Goal: Task Accomplishment & Management: Complete application form

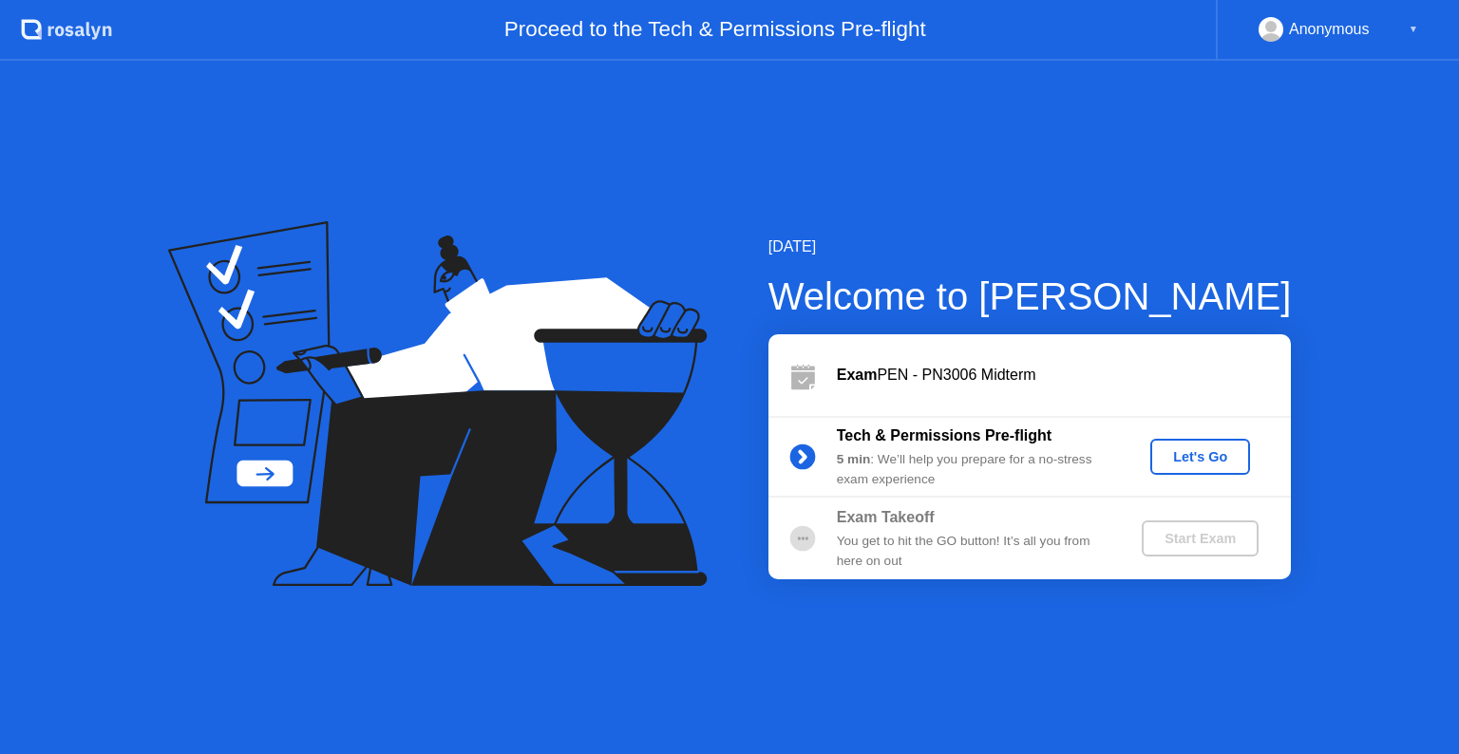
click at [1206, 456] on div "Let's Go" at bounding box center [1200, 456] width 85 height 15
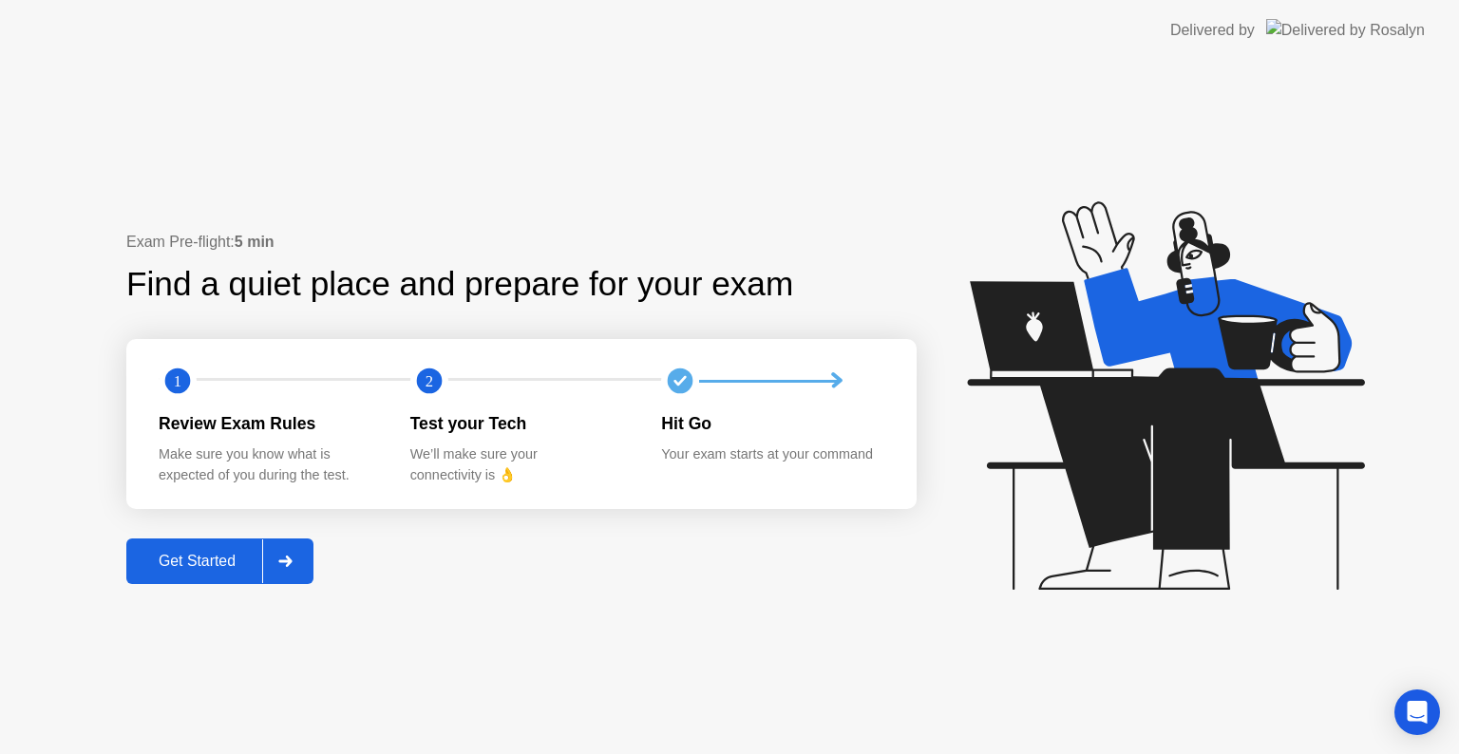
click at [194, 562] on div "Get Started" at bounding box center [197, 561] width 130 height 17
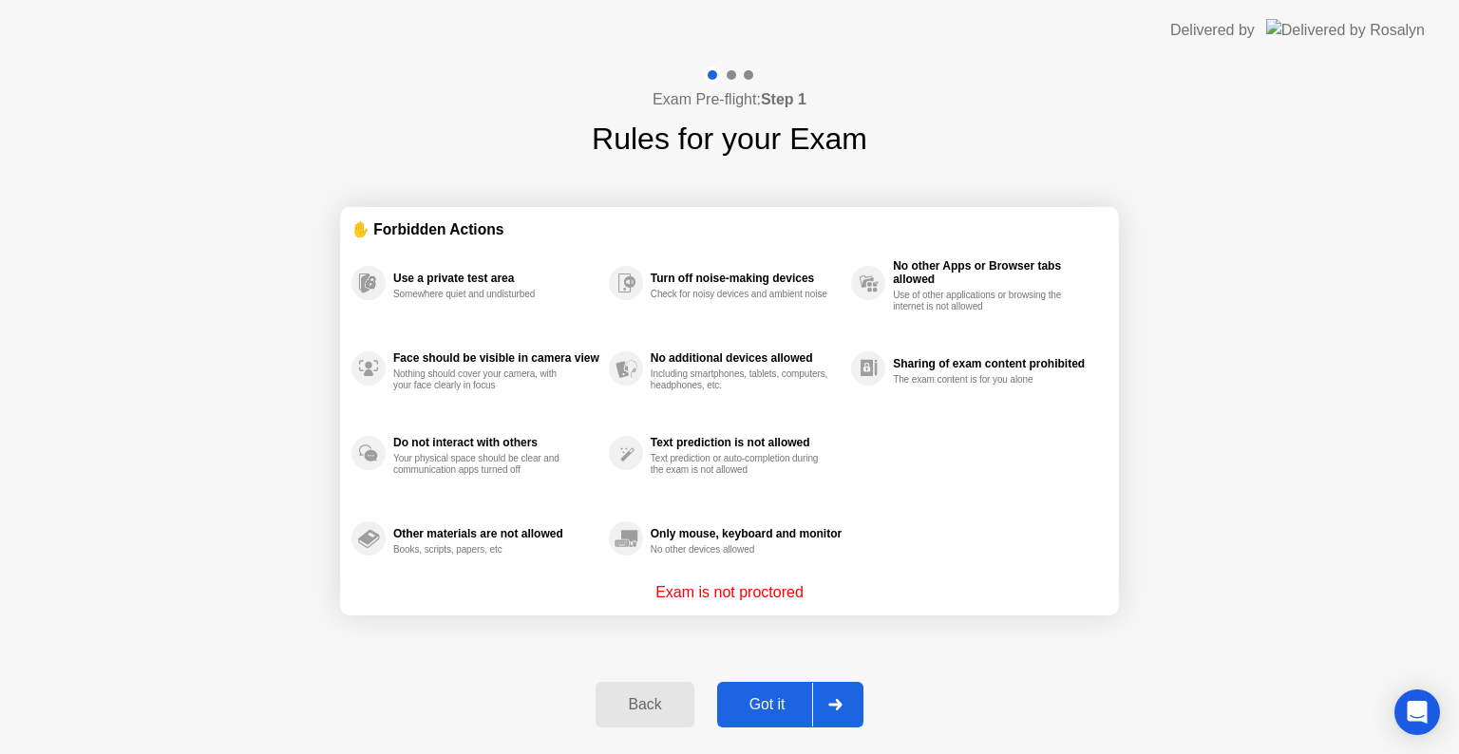
click at [758, 709] on div "Got it" at bounding box center [767, 704] width 89 height 17
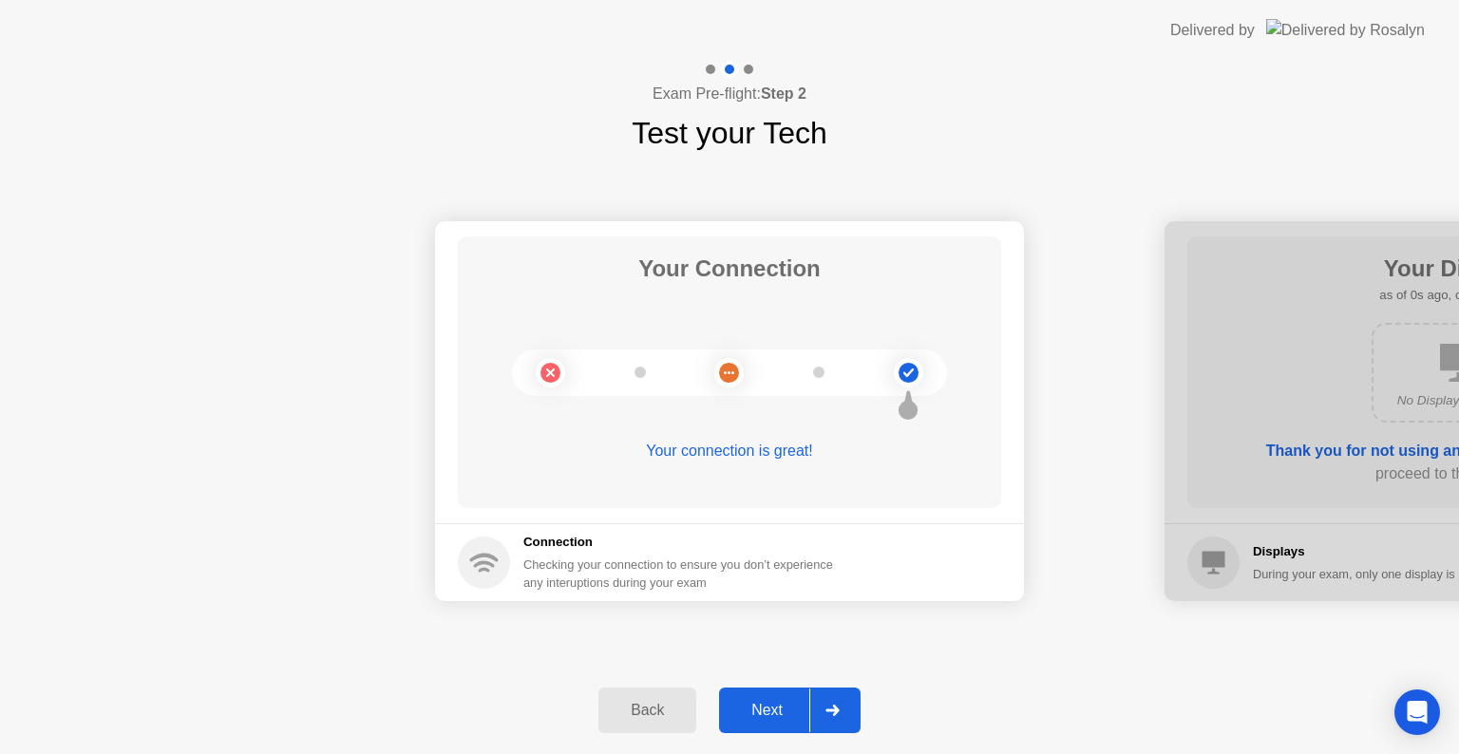
click at [784, 706] on div "Next" at bounding box center [767, 710] width 85 height 17
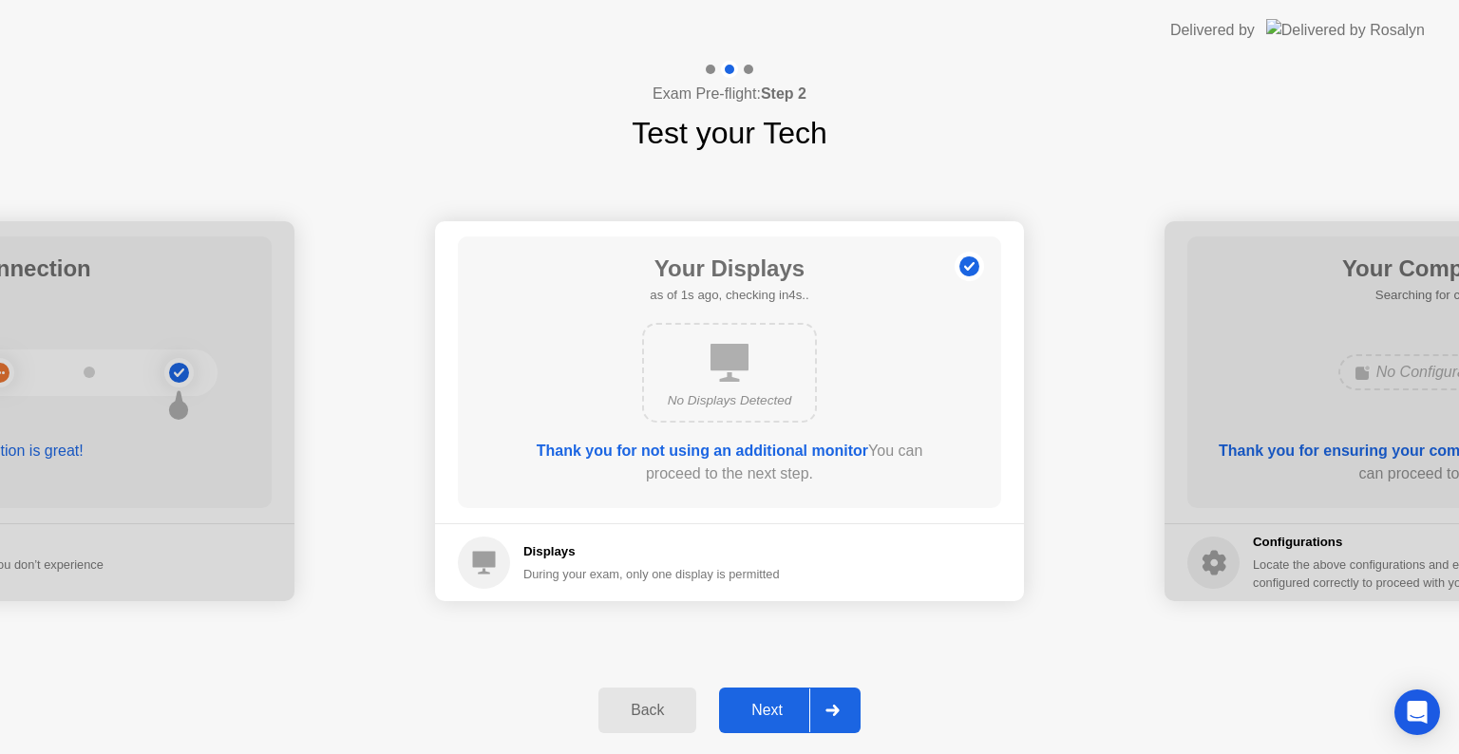
click at [784, 706] on div "Next" at bounding box center [767, 710] width 85 height 17
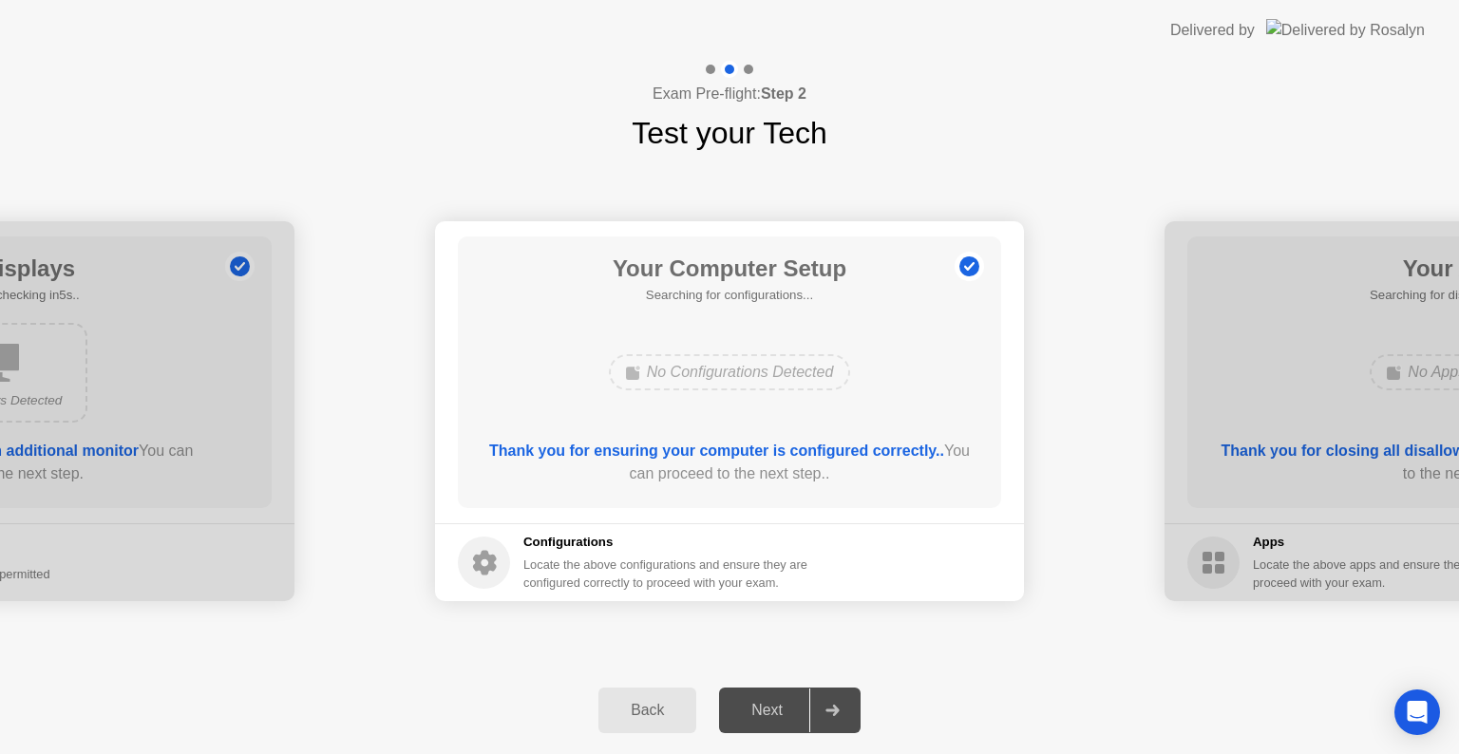
click at [784, 706] on div "Next" at bounding box center [767, 710] width 85 height 17
click at [745, 711] on div "Next" at bounding box center [767, 710] width 85 height 17
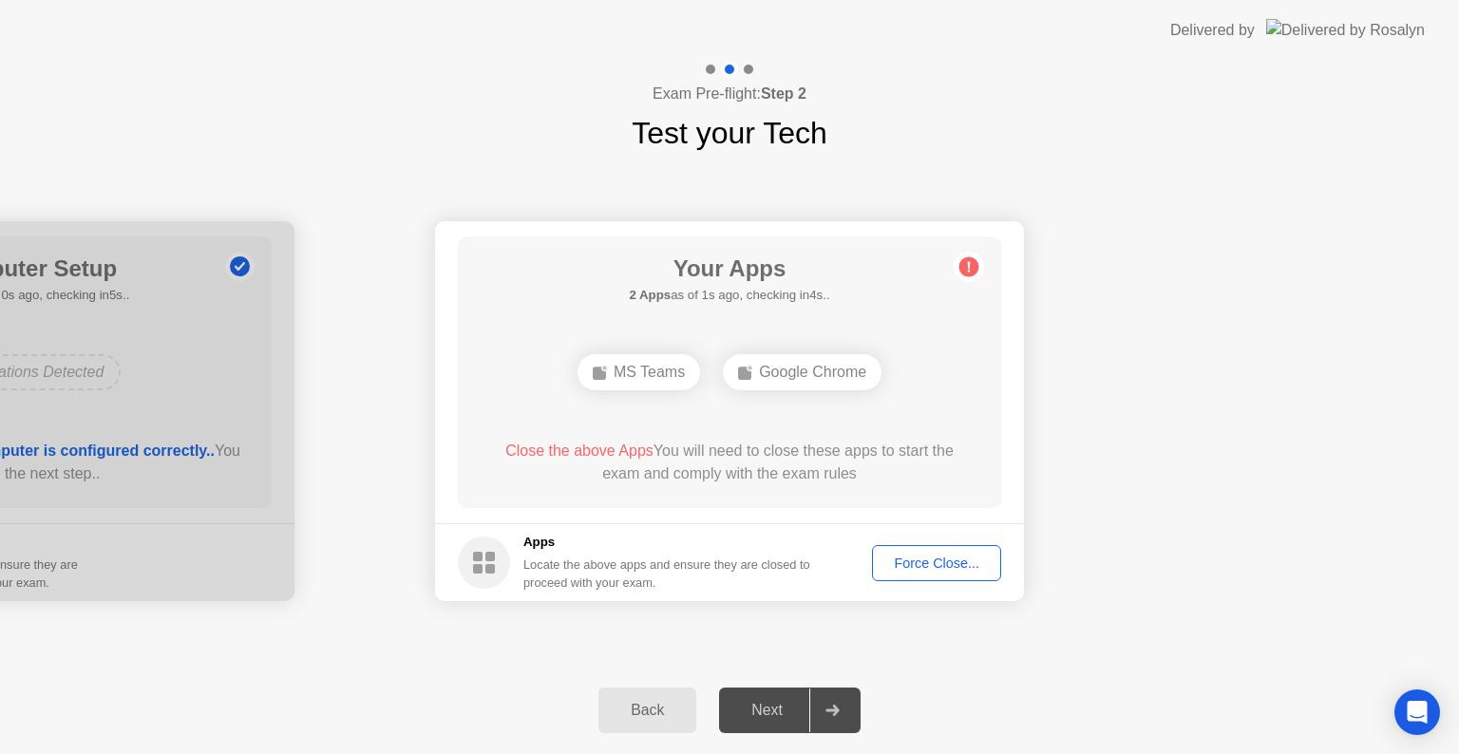
click at [959, 556] on div "Force Close..." at bounding box center [937, 563] width 116 height 15
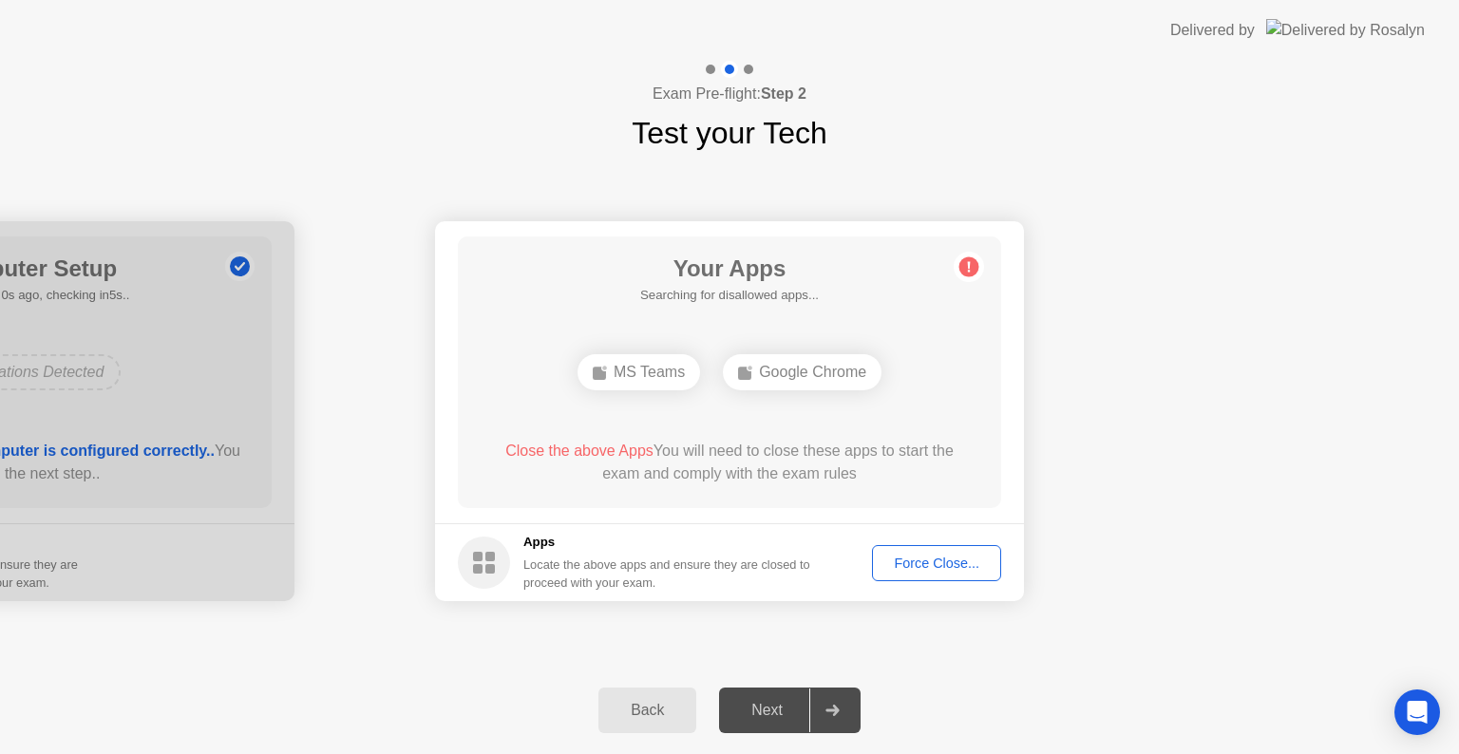
click at [922, 561] on div "Force Close..." at bounding box center [937, 563] width 116 height 15
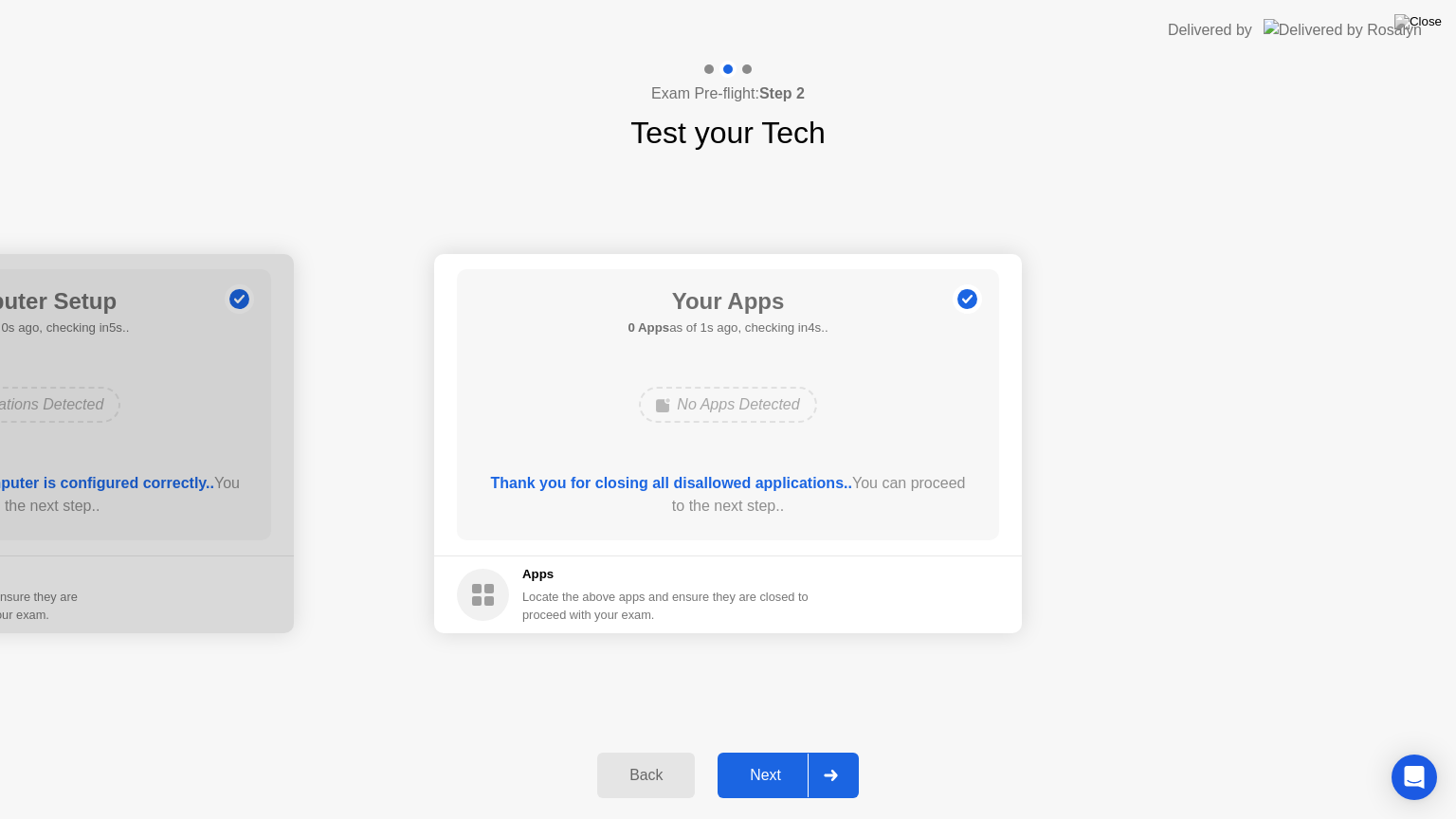
click at [764, 751] on div "Next" at bounding box center [765, 775] width 85 height 17
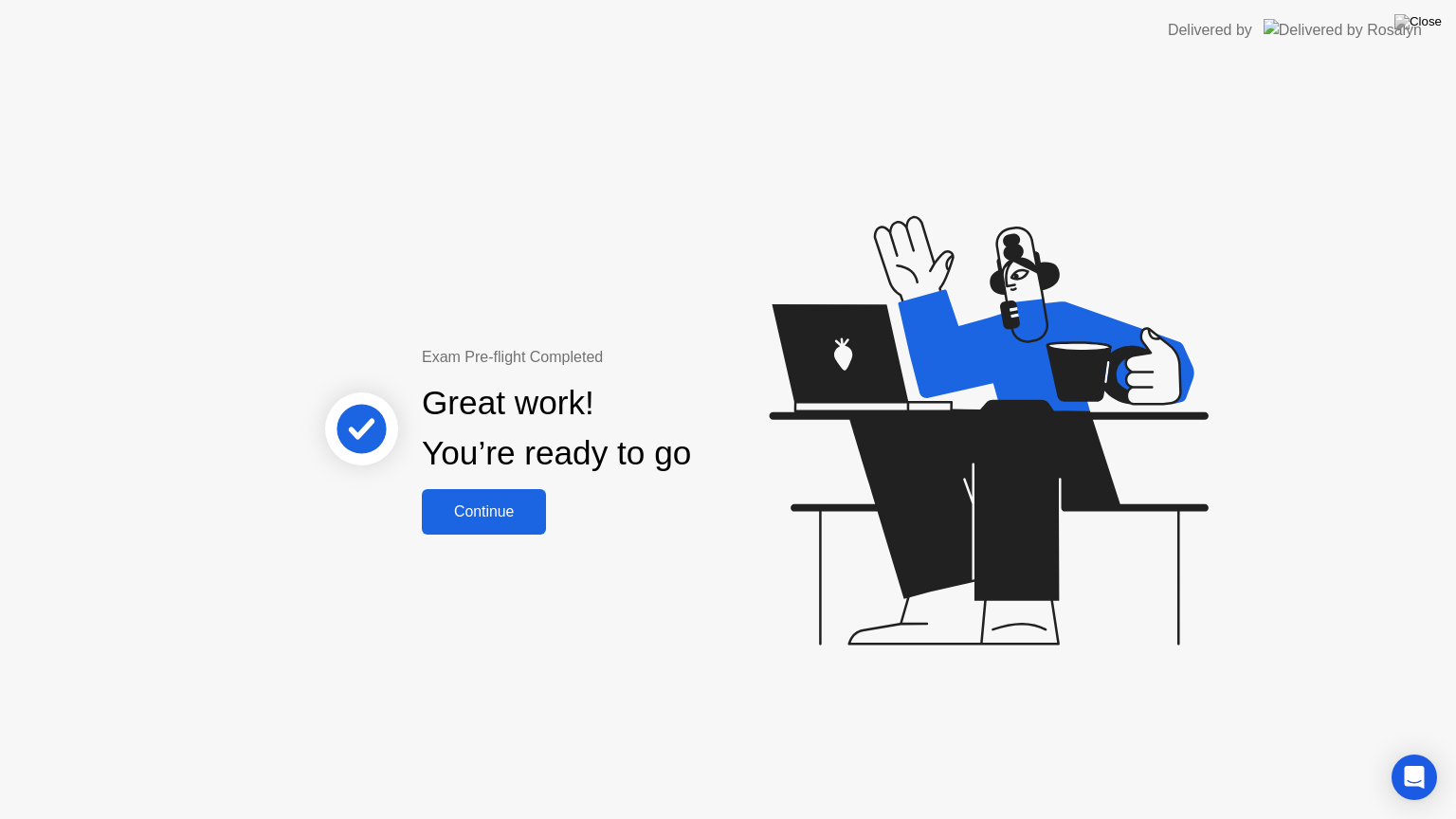
click at [505, 527] on button "Continue" at bounding box center [484, 512] width 124 height 46
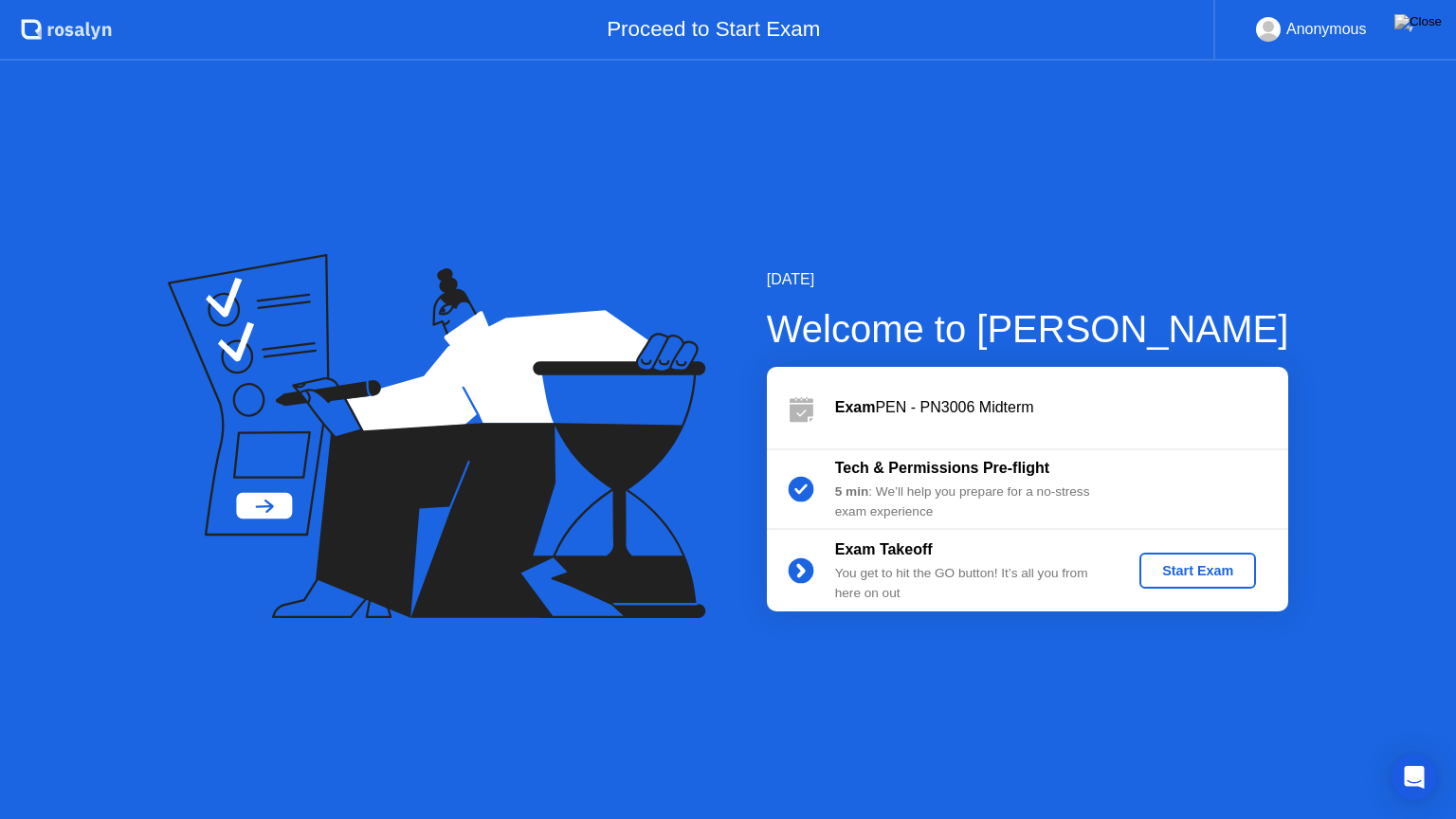
click at [1168, 564] on div "Start Exam" at bounding box center [1199, 570] width 102 height 15
